Goal: Navigation & Orientation: Go to known website

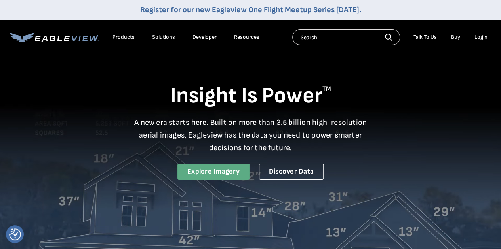
click at [219, 173] on link "Explore Imagery" at bounding box center [213, 172] width 72 height 16
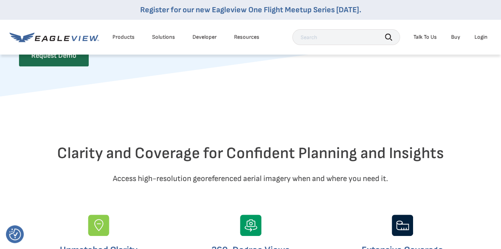
scroll to position [165, 0]
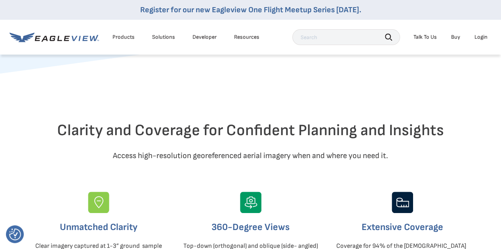
click at [475, 35] on div "Login" at bounding box center [480, 37] width 13 height 7
click at [476, 39] on div "Login" at bounding box center [480, 37] width 13 height 7
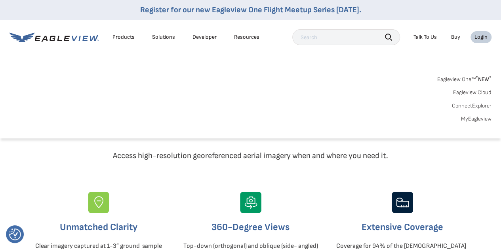
click at [465, 117] on link "MyEagleview" at bounding box center [476, 119] width 30 height 7
